Goal: Information Seeking & Learning: Learn about a topic

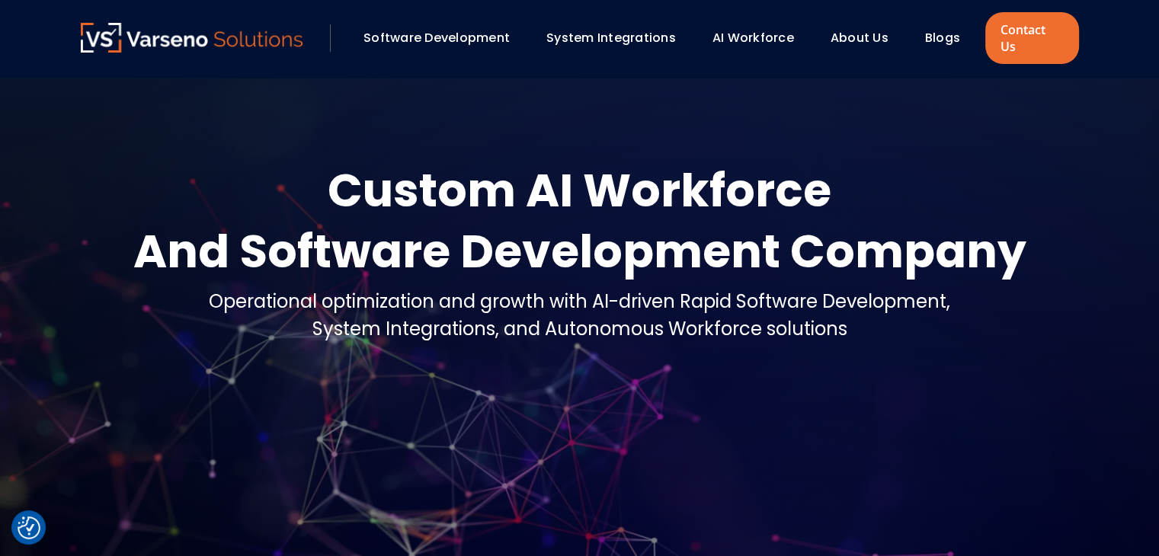
click at [917, 37] on div "Blogs" at bounding box center [949, 38] width 64 height 26
click at [930, 39] on div "Blogs" at bounding box center [949, 38] width 64 height 26
click at [929, 29] on link "Blogs" at bounding box center [942, 38] width 35 height 18
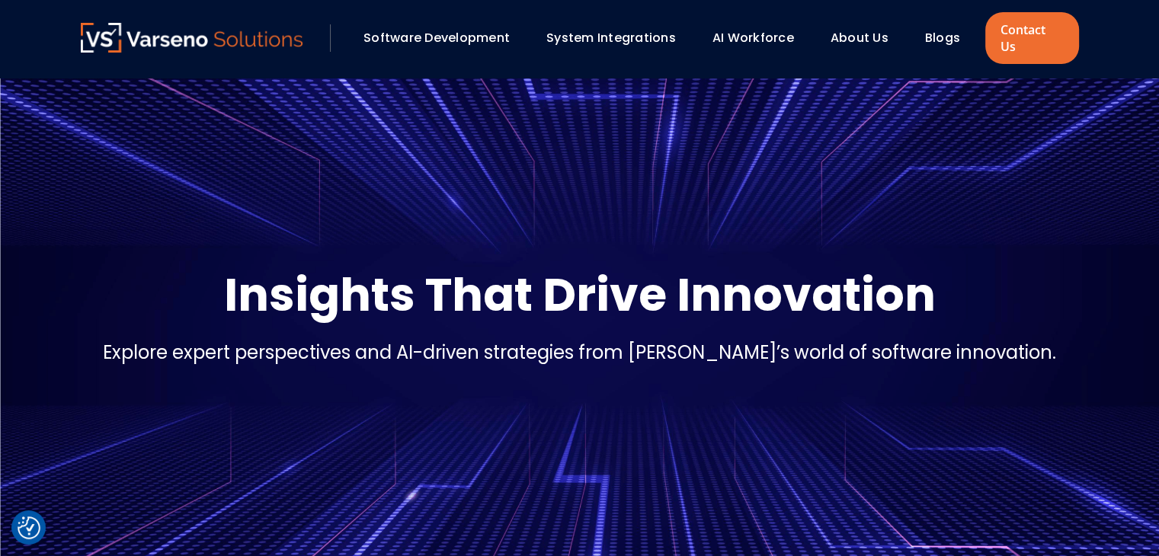
click at [939, 35] on link "Blogs" at bounding box center [942, 38] width 35 height 18
click at [383, 285] on p "Insights That Drive Innovation" at bounding box center [580, 294] width 712 height 61
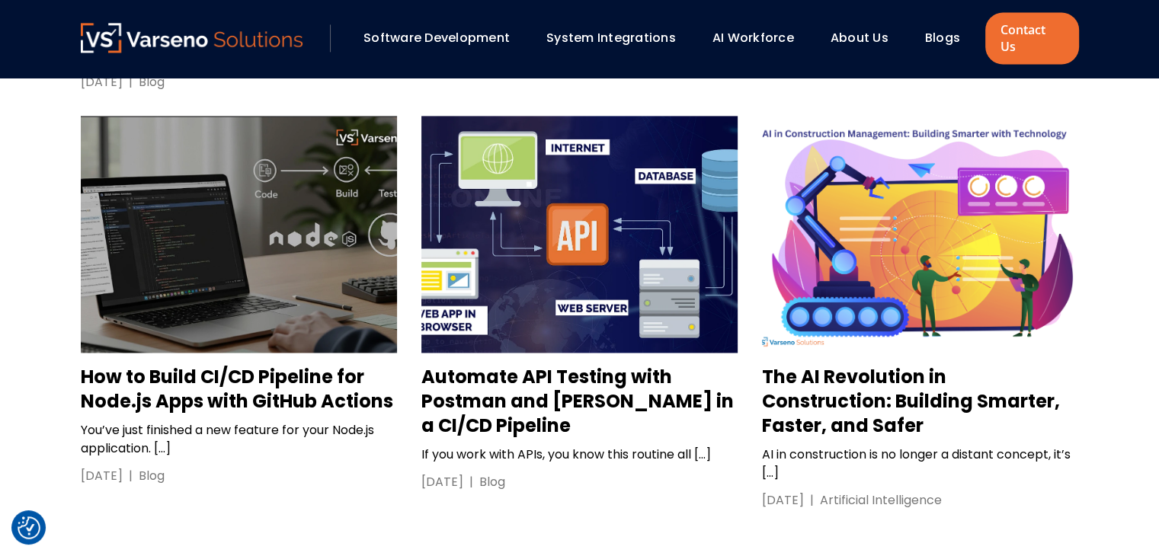
scroll to position [2395, 0]
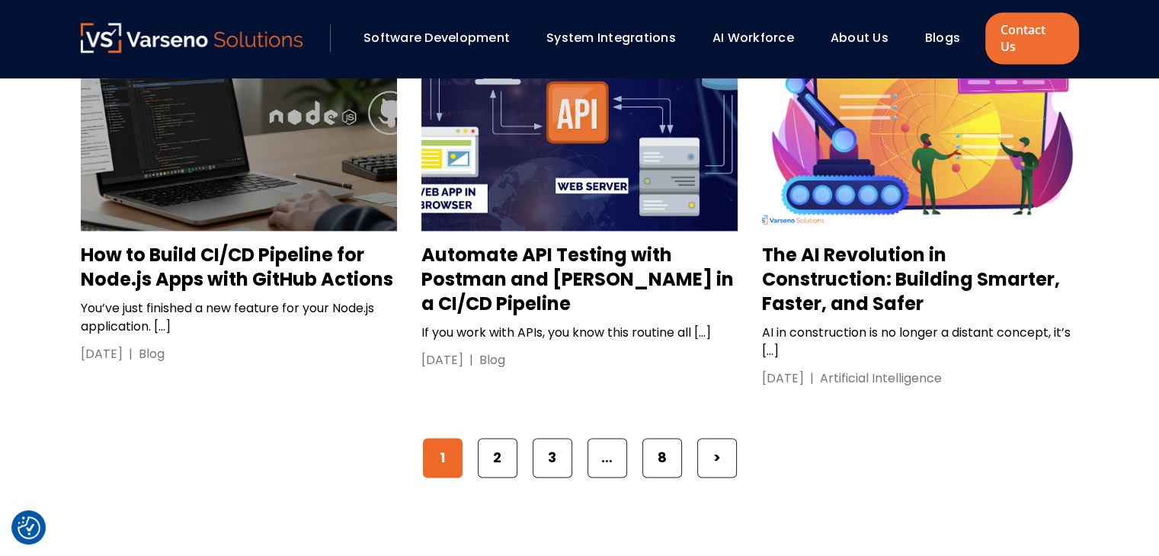
click at [436, 438] on span "1" at bounding box center [443, 458] width 40 height 40
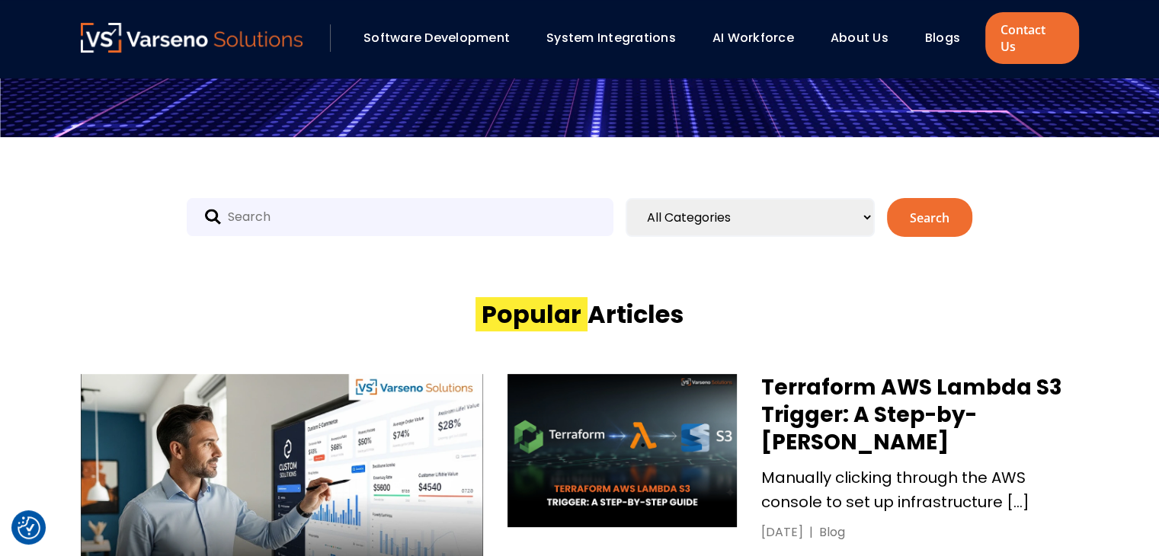
scroll to position [0, 0]
